Goal: Obtain resource: Download file/media

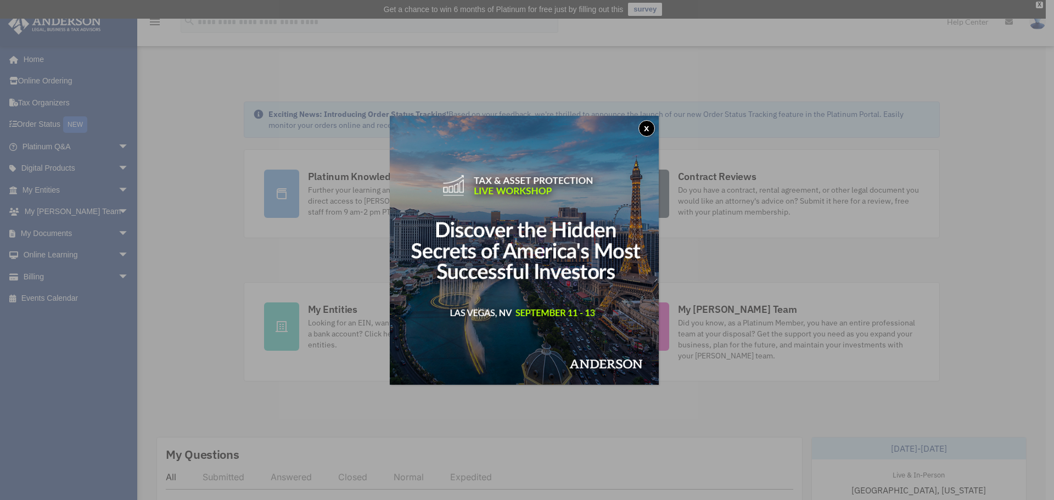
click at [103, 186] on div "x" at bounding box center [527, 250] width 1054 height 500
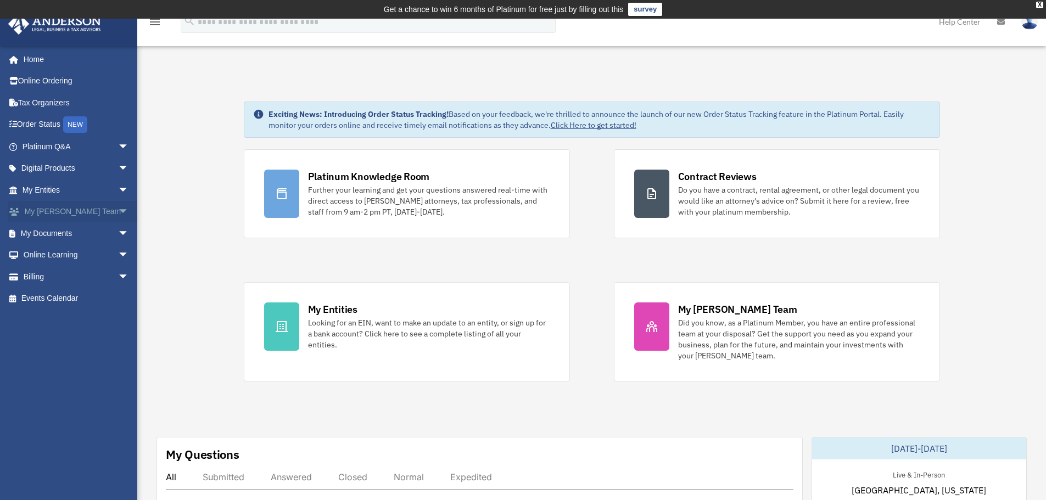
click at [74, 205] on link "My Anderson Team arrow_drop_down" at bounding box center [77, 212] width 138 height 22
click at [118, 210] on span "arrow_drop_down" at bounding box center [129, 212] width 22 height 23
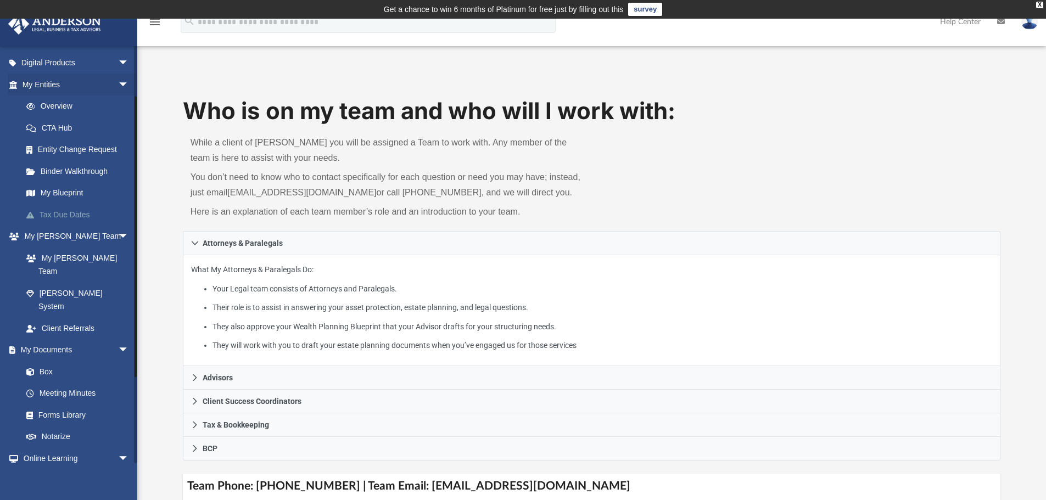
scroll to position [110, 0]
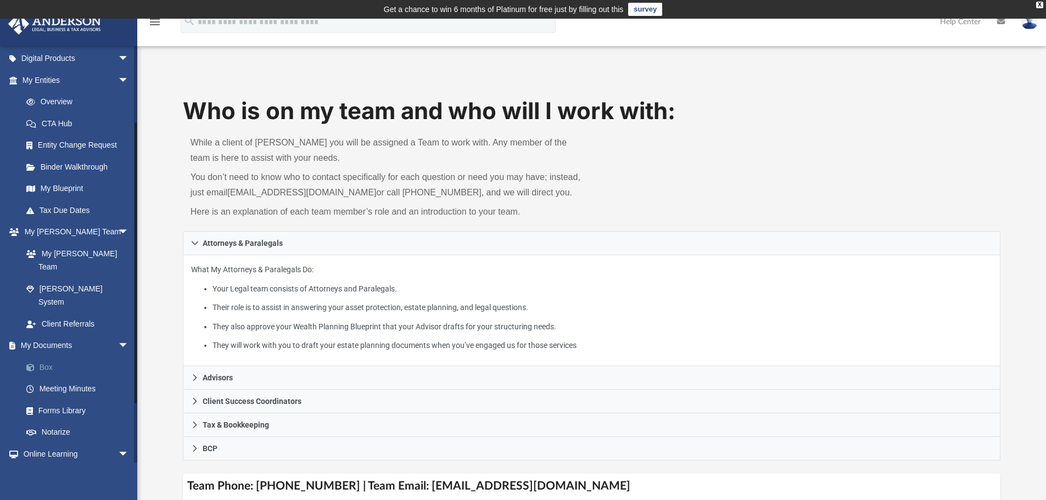
click at [43, 356] on link "Box" at bounding box center [80, 367] width 130 height 22
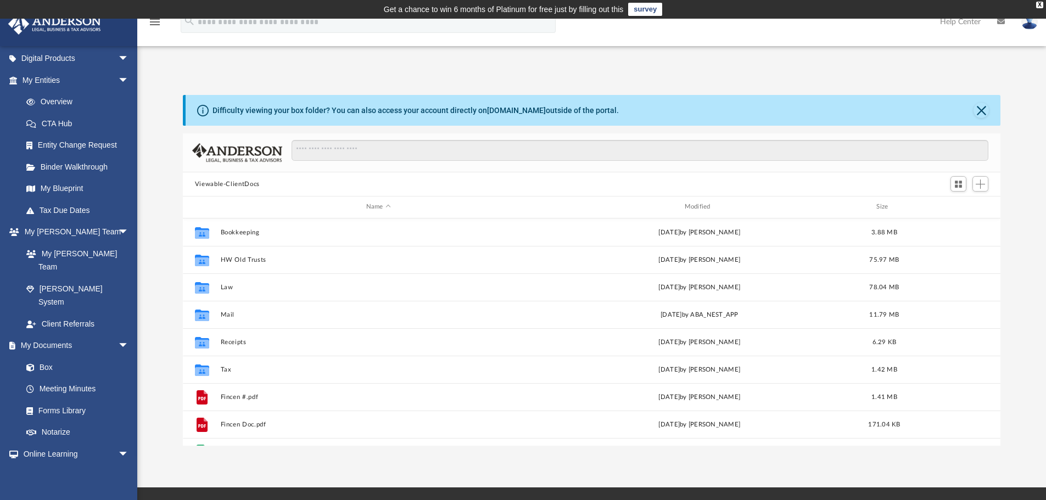
scroll to position [242, 809]
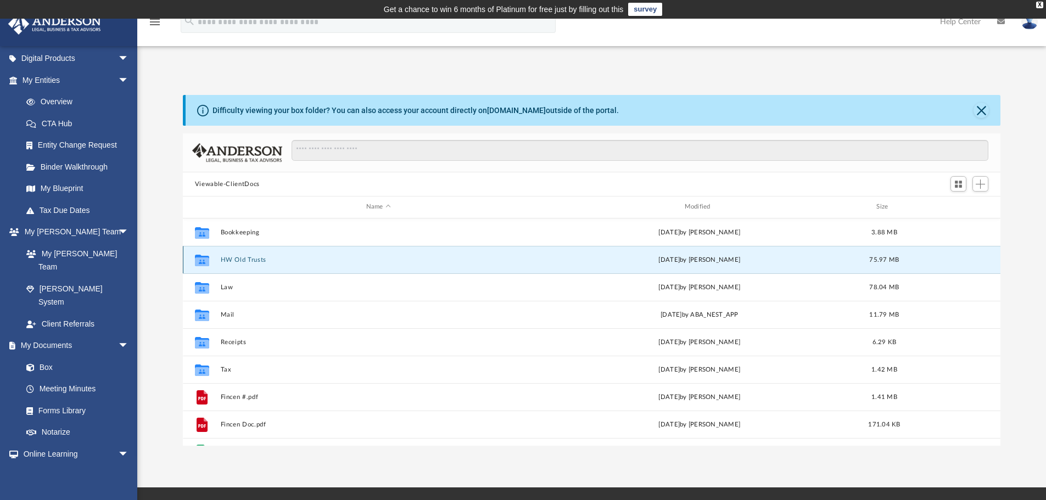
click at [242, 260] on button "HW Old Trusts" at bounding box center [378, 259] width 316 height 7
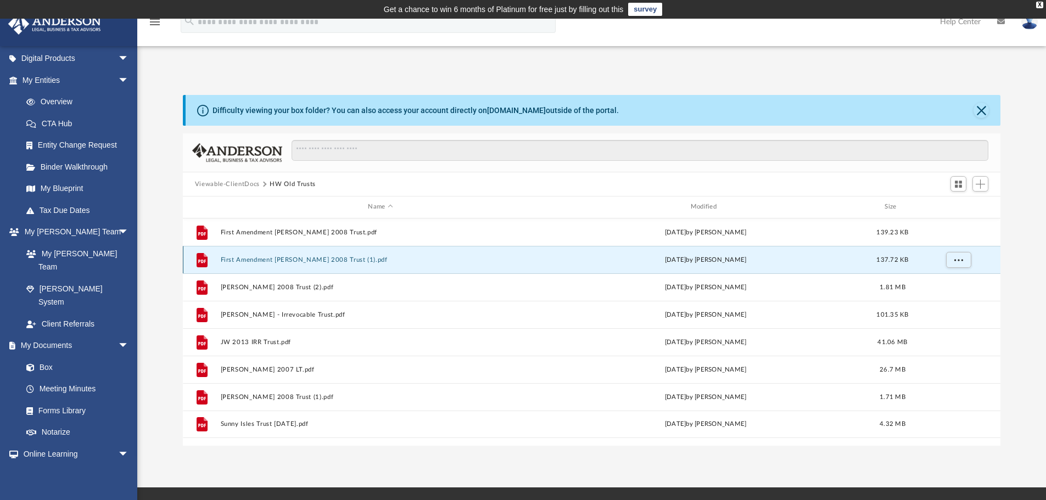
click at [242, 261] on button "First Amendment [PERSON_NAME] 2008 Trust (1).pdf" at bounding box center [380, 259] width 320 height 7
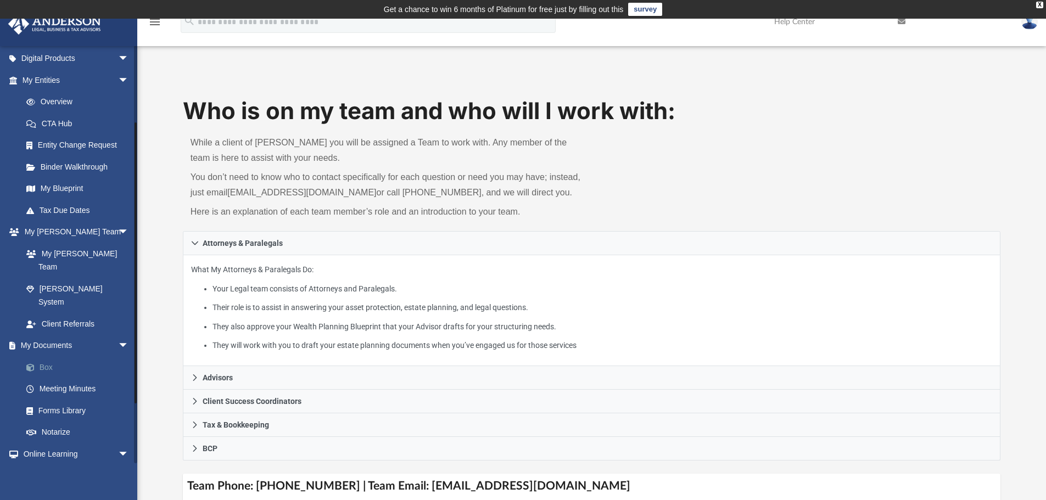
click at [91, 356] on link "Box" at bounding box center [80, 367] width 130 height 22
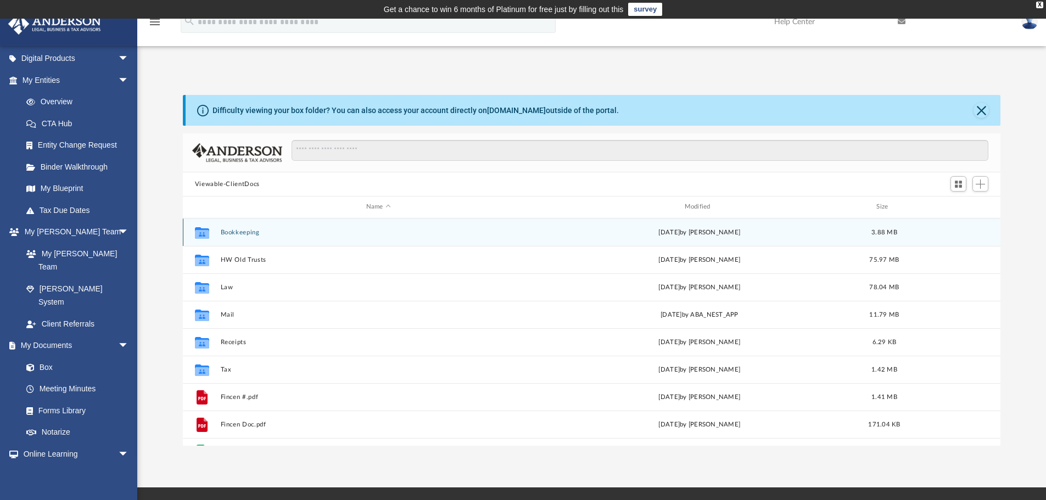
scroll to position [242, 809]
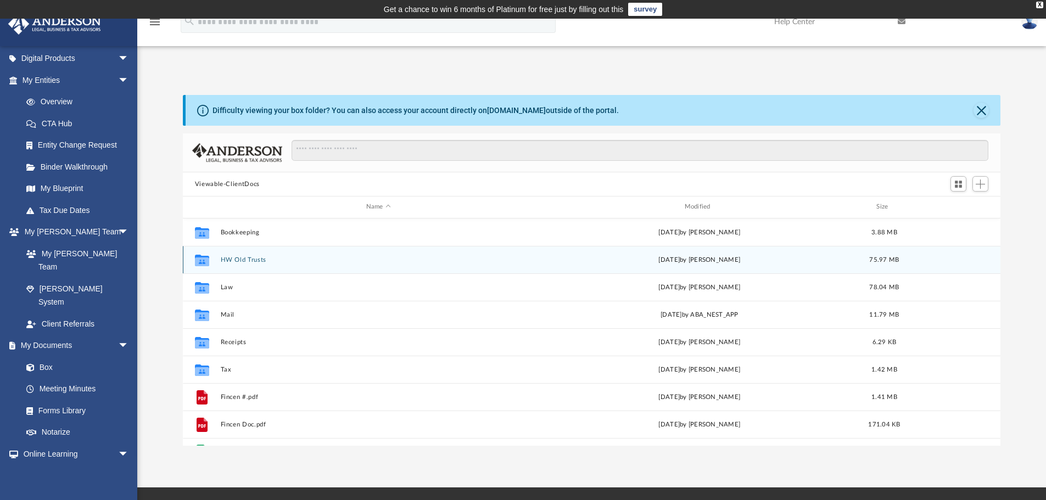
click at [249, 264] on button "HW Old Trusts" at bounding box center [378, 259] width 316 height 7
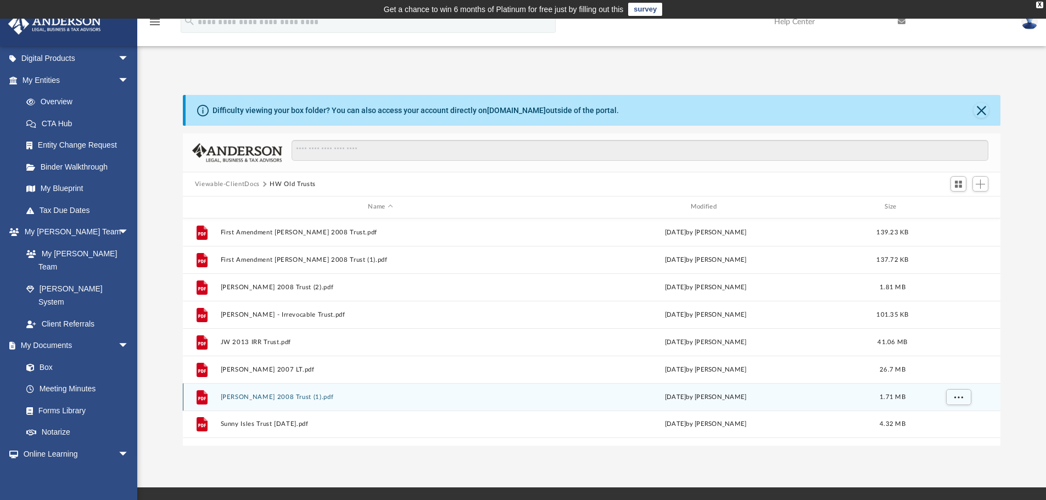
click at [261, 396] on button "[PERSON_NAME] 2008 Trust (1).pdf" at bounding box center [380, 397] width 320 height 7
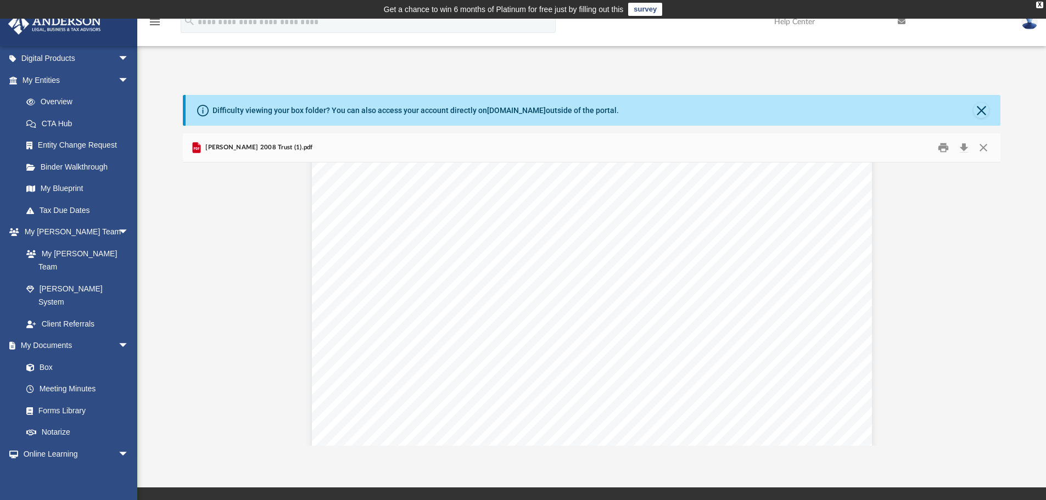
scroll to position [22195, 0]
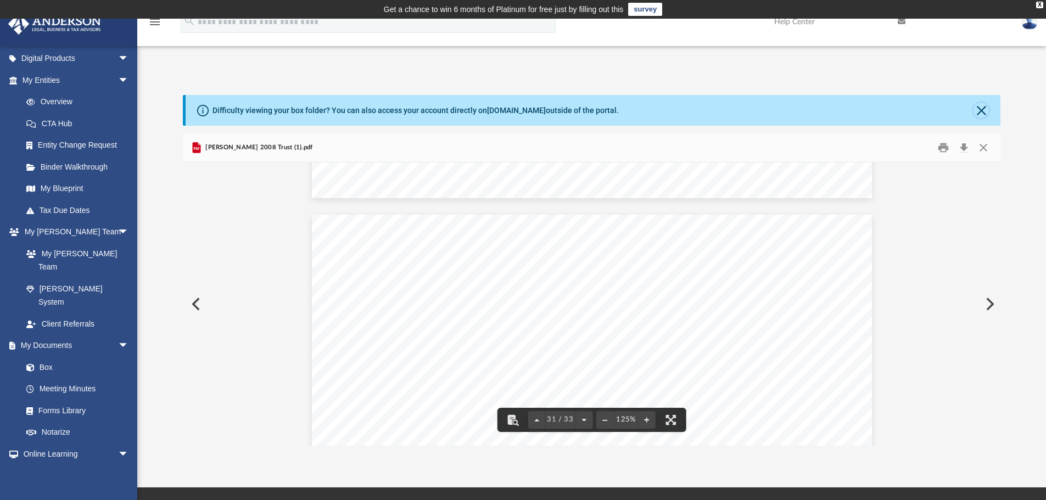
click at [976, 109] on button "Close" at bounding box center [981, 110] width 15 height 15
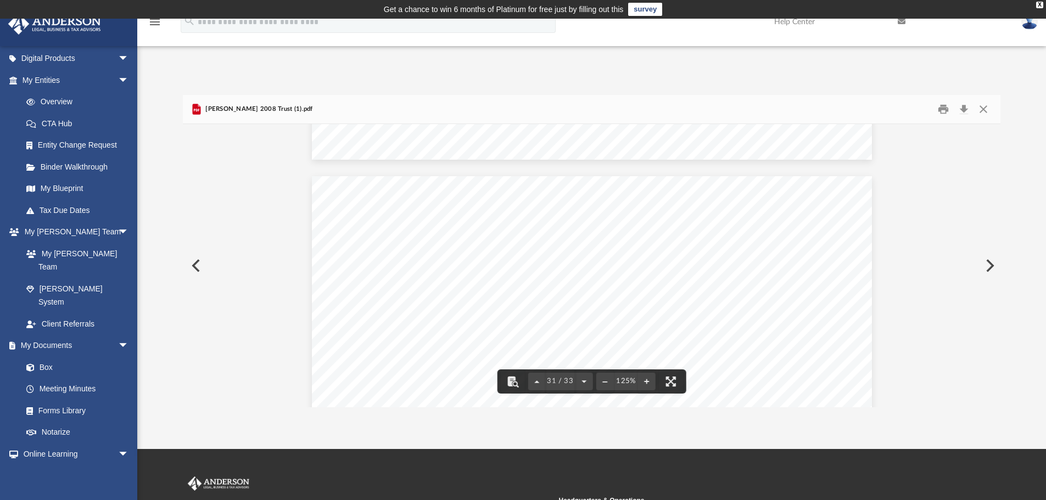
click at [195, 267] on button "Preview" at bounding box center [195, 265] width 24 height 31
click at [985, 109] on button "Close" at bounding box center [984, 109] width 20 height 17
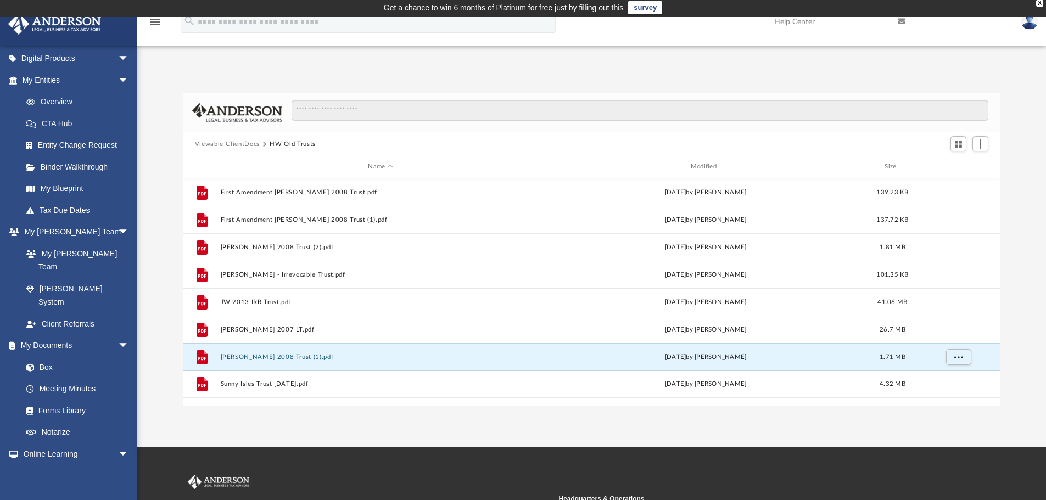
scroll to position [0, 0]
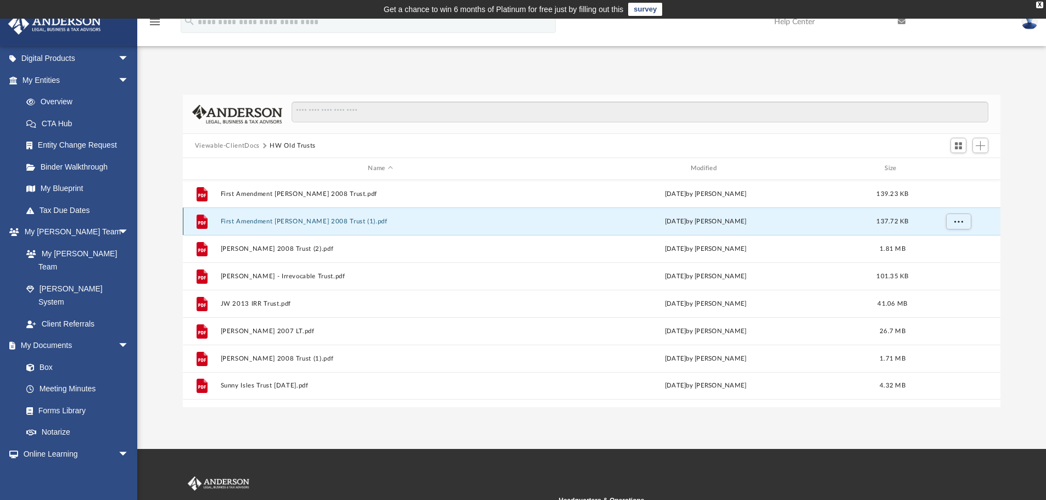
click at [346, 223] on button "First Amendment [PERSON_NAME] 2008 Trust (1).pdf" at bounding box center [380, 221] width 320 height 7
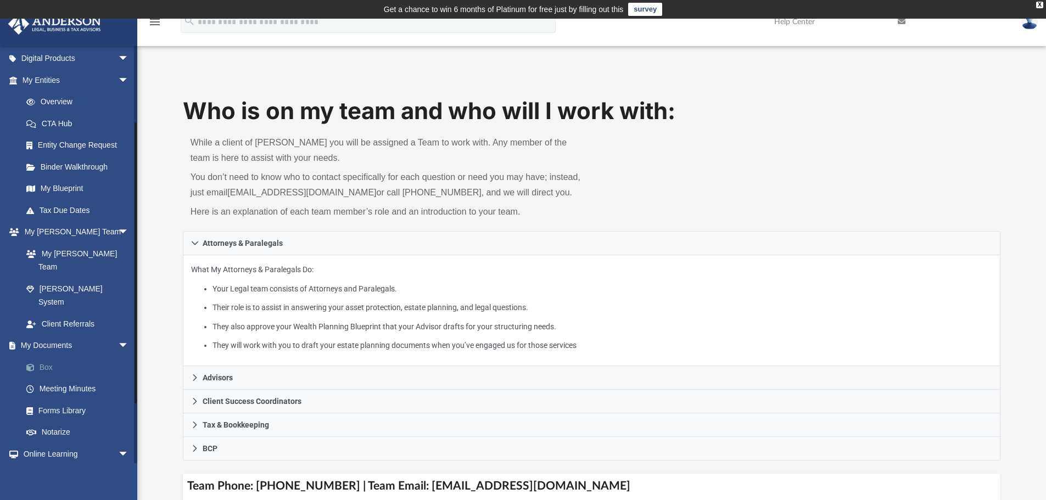
click at [93, 356] on link "Box" at bounding box center [80, 367] width 130 height 22
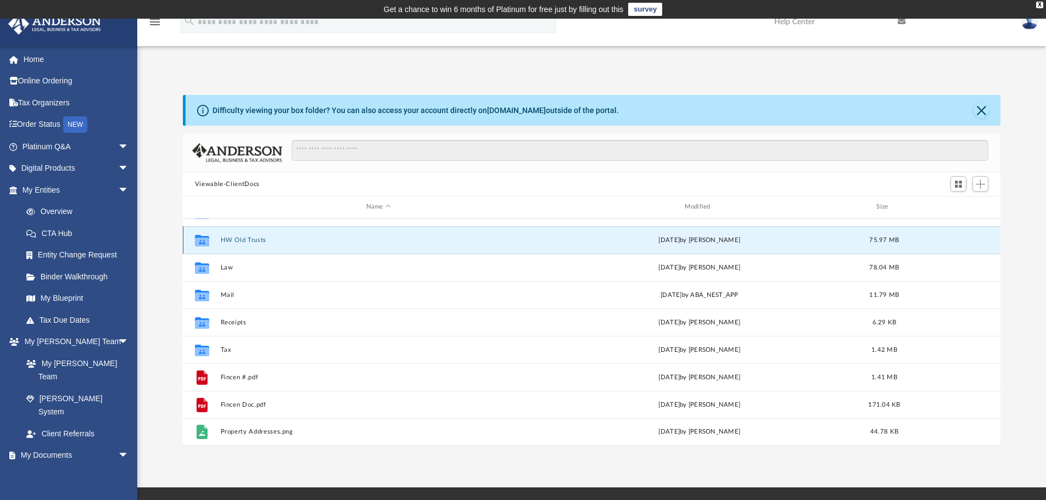
click at [255, 237] on button "HW Old Trusts" at bounding box center [378, 240] width 316 height 7
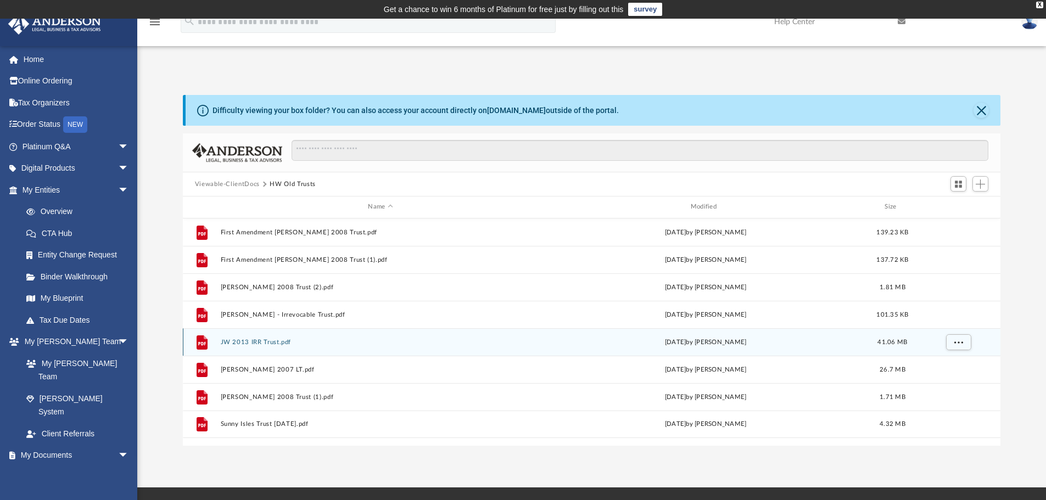
click at [258, 342] on button "JW 2013 IRR Trust.pdf" at bounding box center [380, 342] width 320 height 7
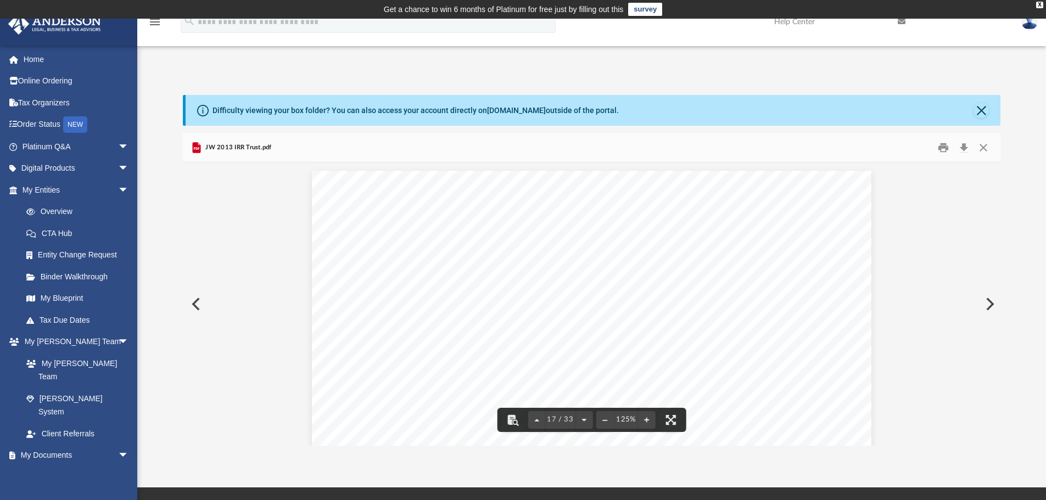
scroll to position [21175, 0]
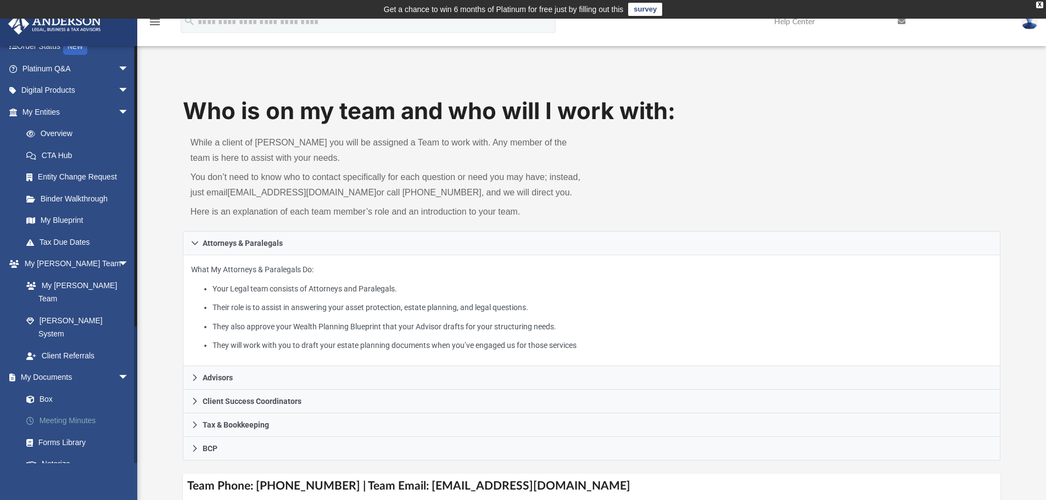
scroll to position [165, 0]
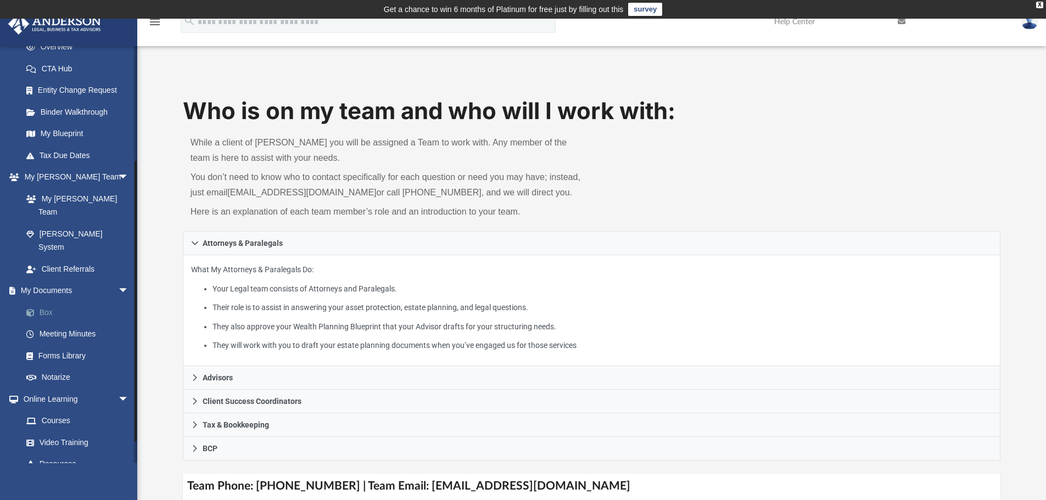
click at [63, 301] on link "Box" at bounding box center [80, 312] width 130 height 22
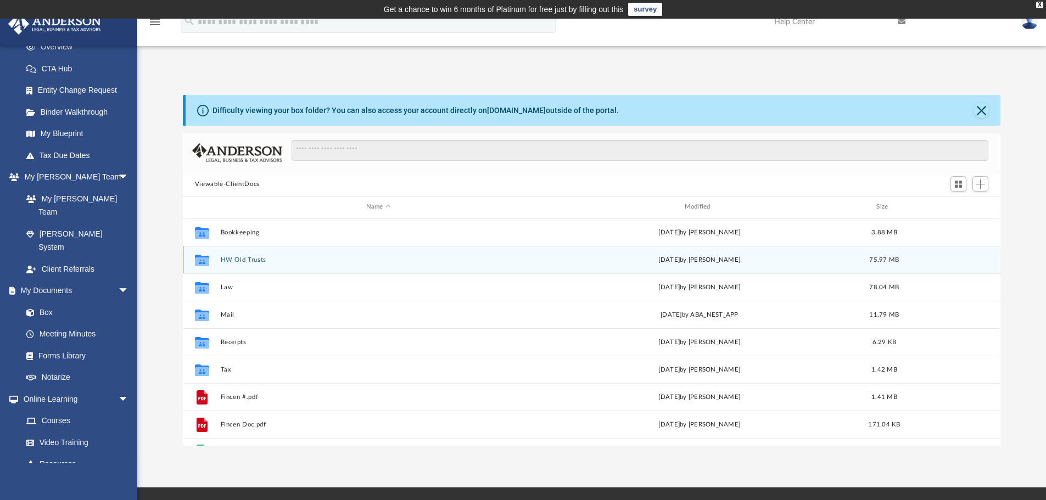
scroll to position [20, 0]
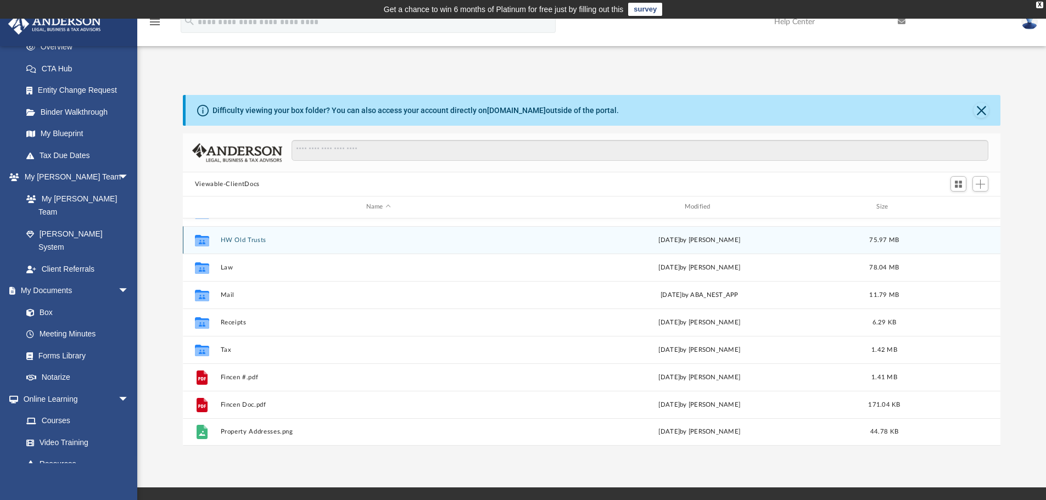
click at [396, 229] on div "Collaborated Folder HW Old Trusts [DATE] by [PERSON_NAME] 75.97 MB" at bounding box center [592, 239] width 818 height 27
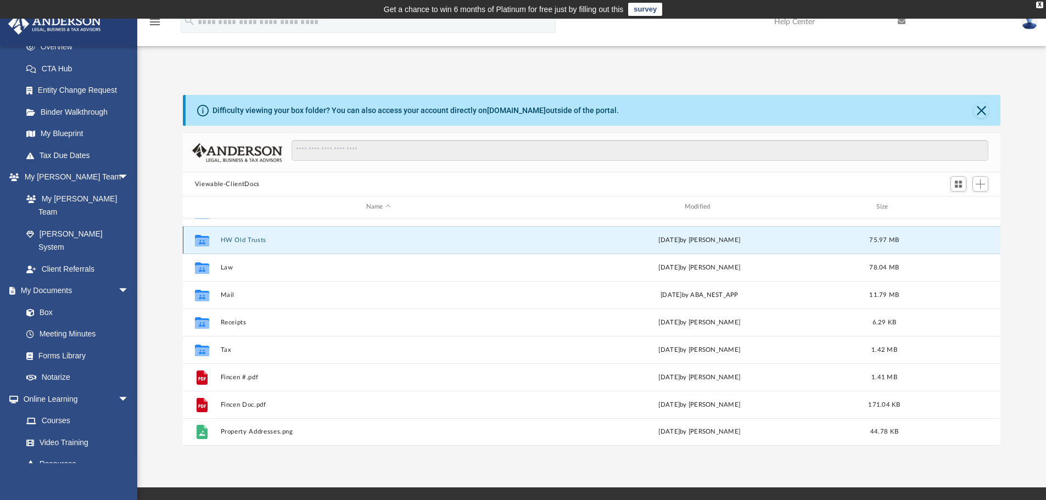
click at [230, 242] on button "HW Old Trusts" at bounding box center [378, 240] width 316 height 7
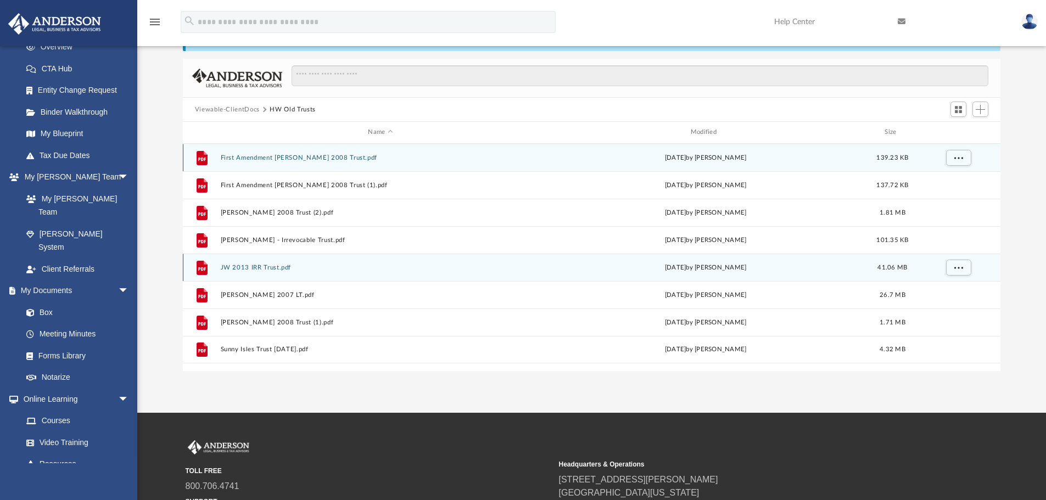
scroll to position [74, 0]
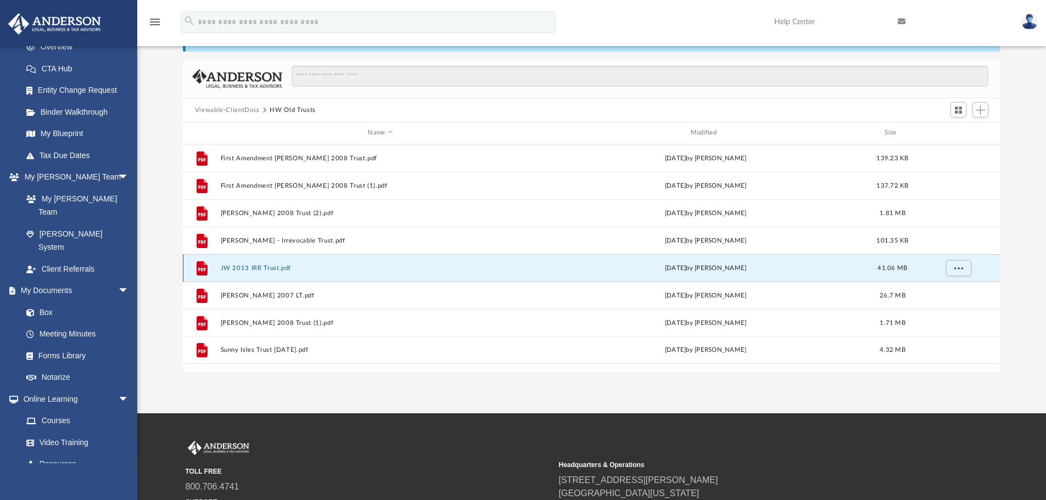
click at [271, 265] on button "JW 2013 IRR Trust.pdf" at bounding box center [380, 268] width 320 height 7
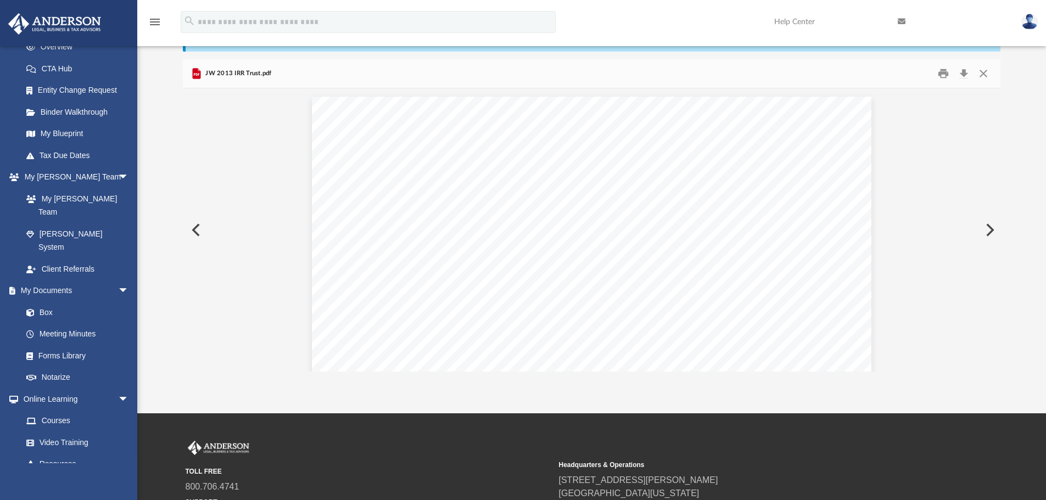
scroll to position [20757, 0]
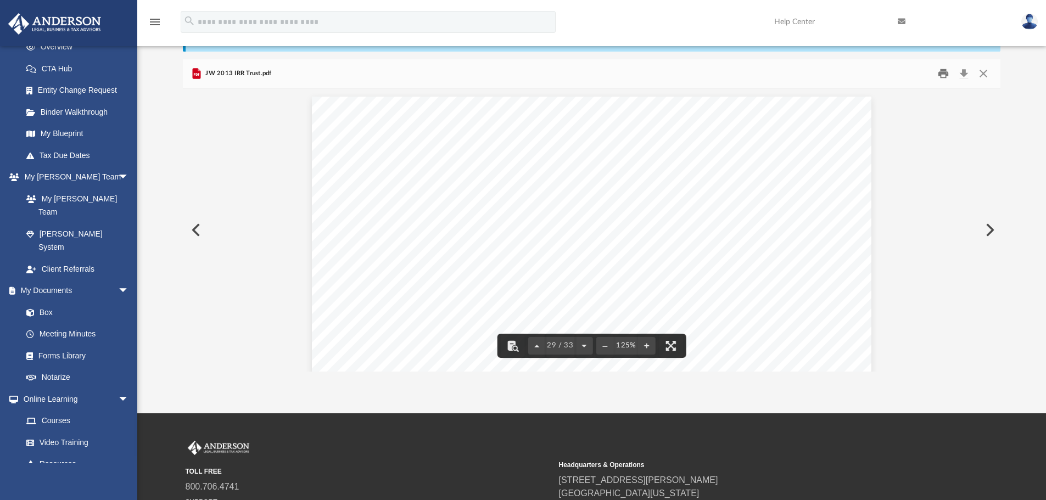
drag, startPoint x: 944, startPoint y: 68, endPoint x: 940, endPoint y: 71, distance: 5.9
click at [940, 71] on button "Print" at bounding box center [943, 73] width 22 height 17
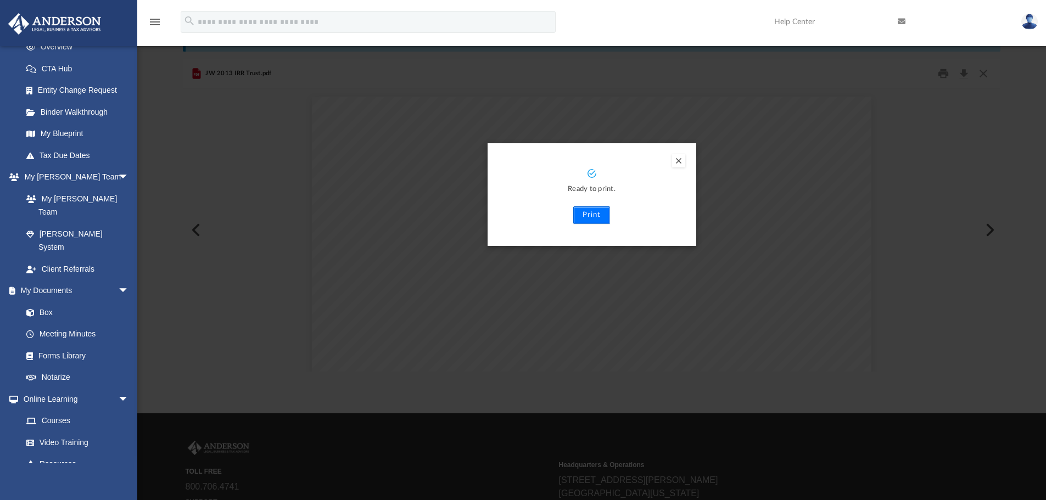
click at [600, 209] on button "Print" at bounding box center [591, 215] width 37 height 18
